Goal: Find specific page/section: Find specific page/section

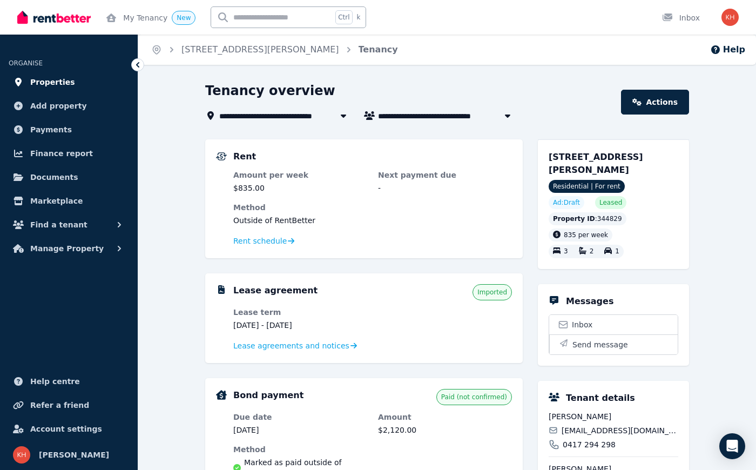
click at [60, 83] on span "Properties" at bounding box center [52, 82] width 45 height 13
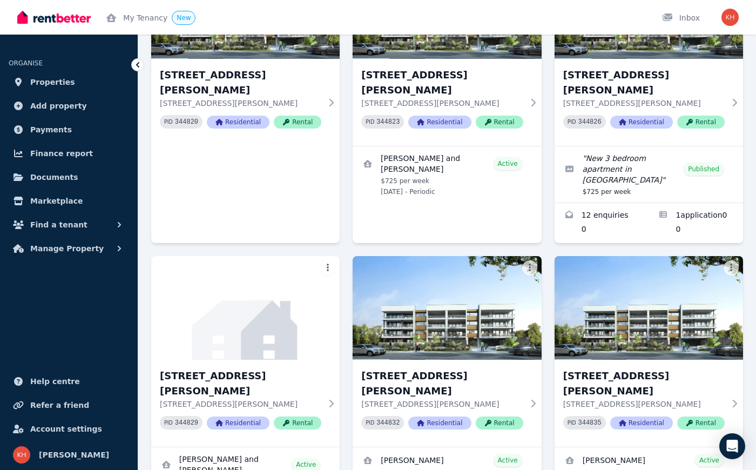
scroll to position [1512, 0]
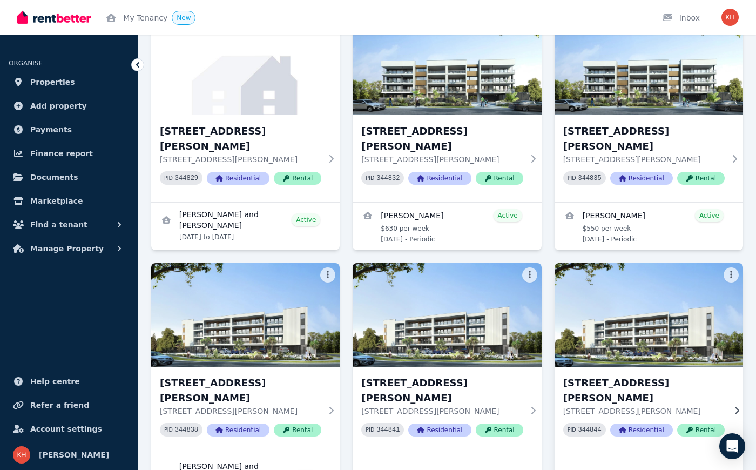
click at [735, 406] on icon at bounding box center [736, 410] width 11 height 9
